Goal: Task Accomplishment & Management: Manage account settings

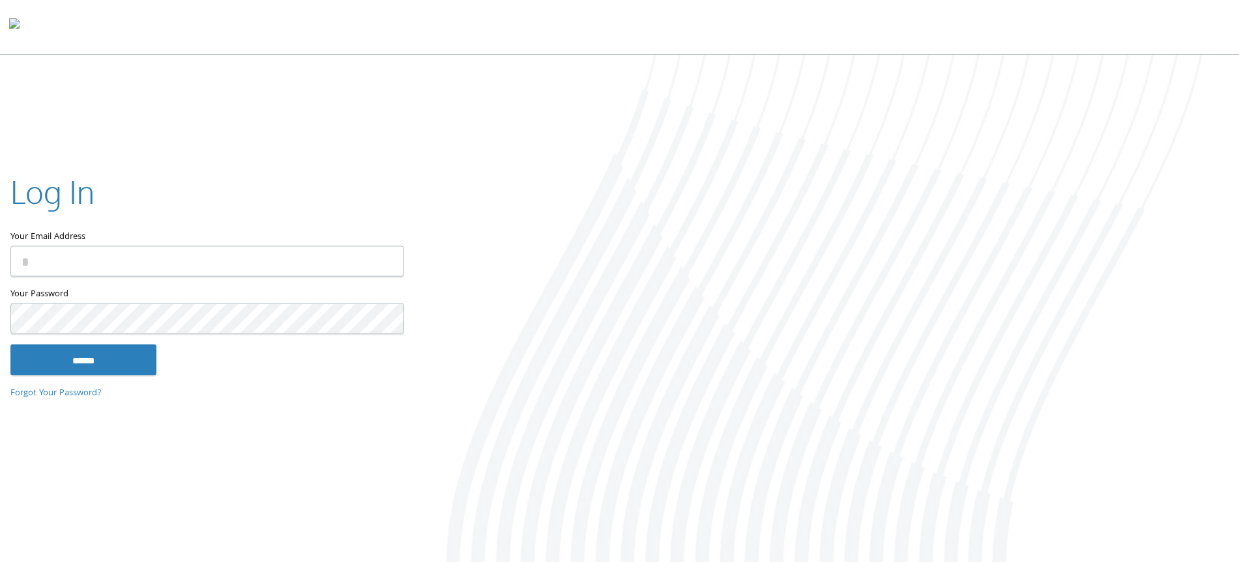
click at [10, 287] on div at bounding box center [10, 287] width 0 height 0
click at [189, 265] on input "Your Email Address" at bounding box center [207, 261] width 394 height 31
click at [166, 256] on input "Your Email Address" at bounding box center [207, 261] width 394 height 31
click at [10, 287] on div at bounding box center [10, 287] width 0 height 0
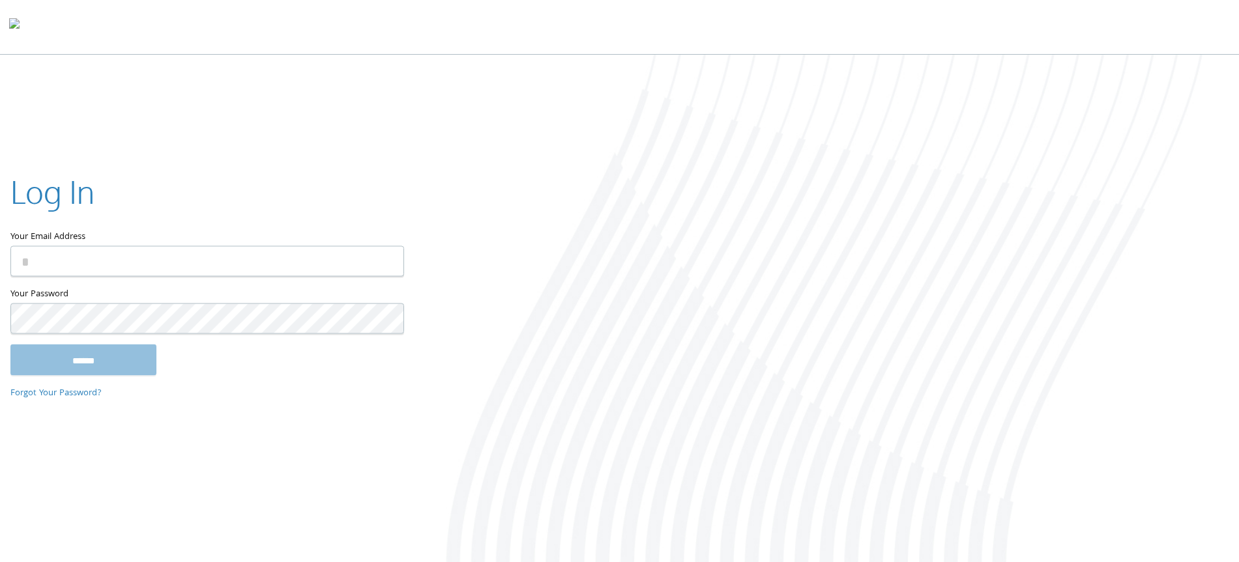
click at [10, 287] on div at bounding box center [10, 287] width 0 height 0
click at [396, 259] on input "Your Email Address" at bounding box center [207, 261] width 394 height 31
click at [10, 287] on div at bounding box center [10, 287] width 0 height 0
click at [218, 263] on input "Your Email Address" at bounding box center [207, 261] width 394 height 31
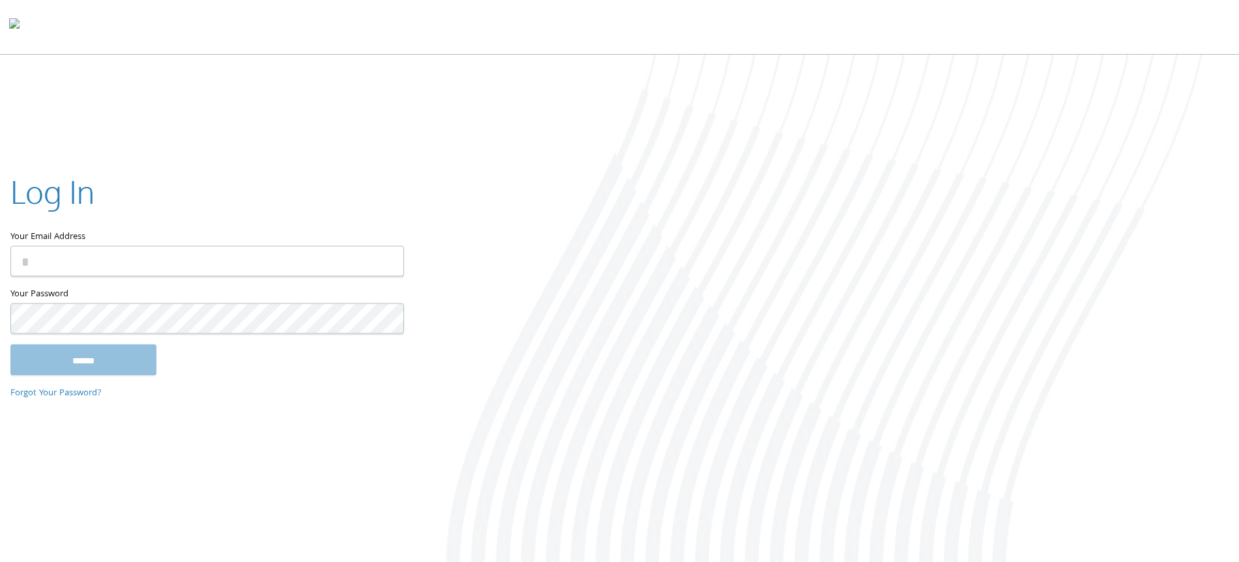
type input "*"
click at [192, 271] on input "Your Email Address" at bounding box center [207, 261] width 394 height 31
type input "**********"
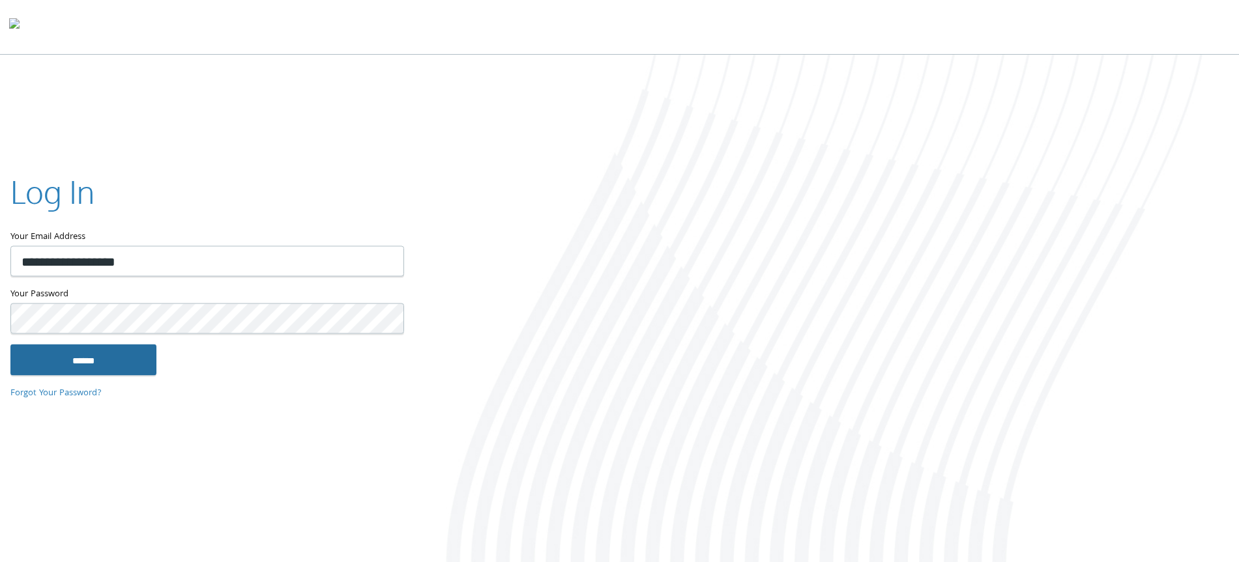
click at [79, 363] on input "******" at bounding box center [83, 359] width 146 height 31
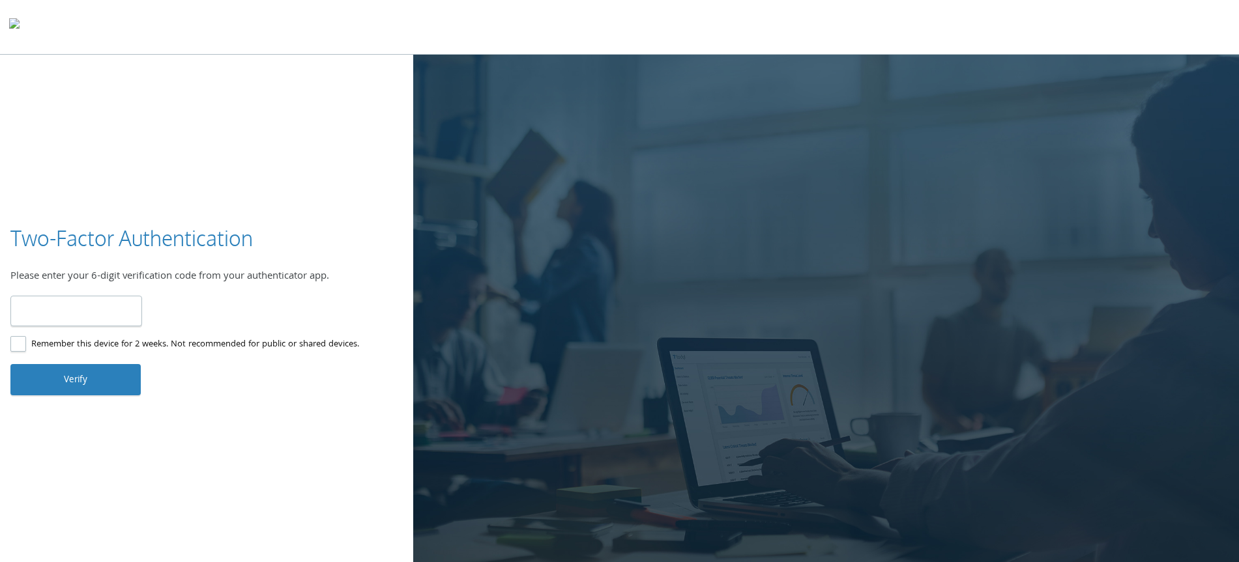
click at [21, 347] on label "Remember this device for 2 weeks. Not recommended for public or shared devices." at bounding box center [184, 345] width 349 height 16
click at [88, 306] on input "number" at bounding box center [76, 311] width 132 height 31
click at [94, 313] on input "number" at bounding box center [76, 311] width 132 height 31
type input "******"
drag, startPoint x: 77, startPoint y: 355, endPoint x: 78, endPoint y: 366, distance: 11.1
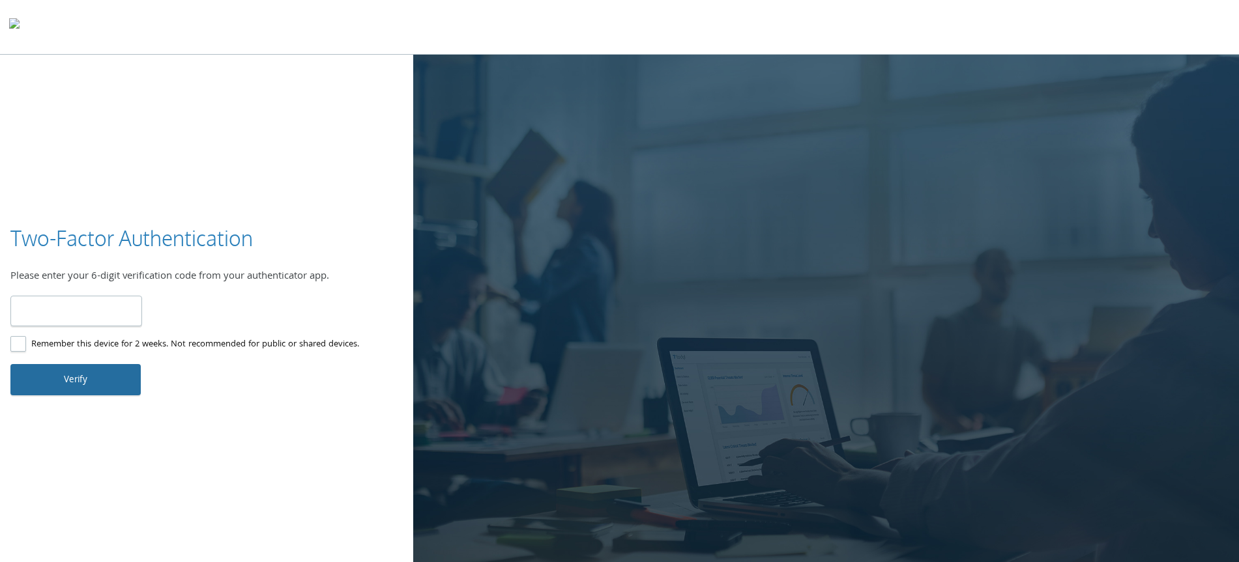
click at [77, 360] on div "Two-Factor Authentication Please enter your 6-digit verification code from your…" at bounding box center [206, 309] width 413 height 171
click at [77, 366] on button "Verify" at bounding box center [75, 379] width 130 height 31
